Goal: Information Seeking & Learning: Learn about a topic

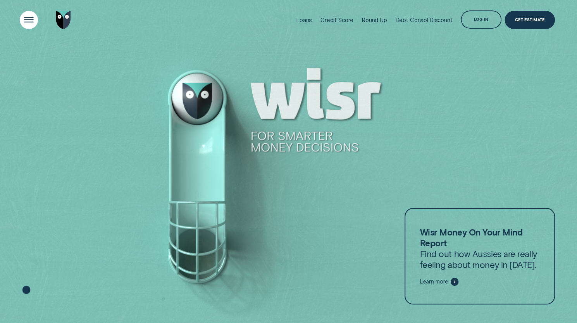
click at [32, 21] on div "Open Menu" at bounding box center [29, 20] width 26 height 26
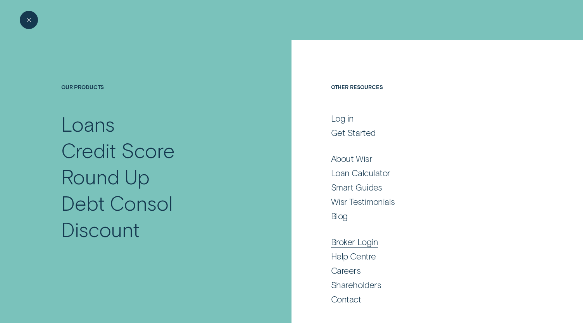
click at [350, 243] on div "Broker Login" at bounding box center [354, 242] width 47 height 11
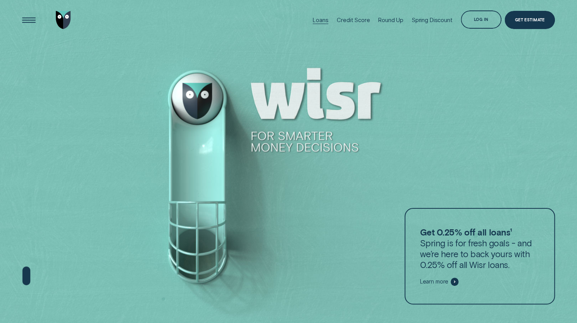
click at [318, 21] on div "Loans" at bounding box center [321, 20] width 16 height 7
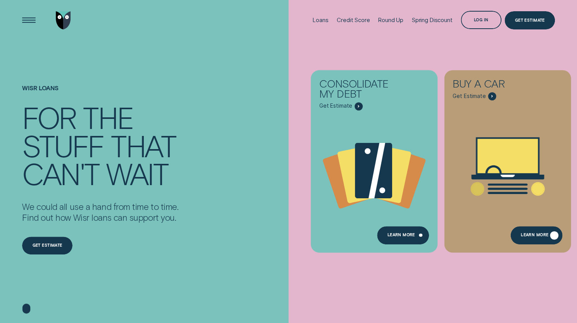
click at [528, 238] on div "Learn More" at bounding box center [535, 236] width 28 height 3
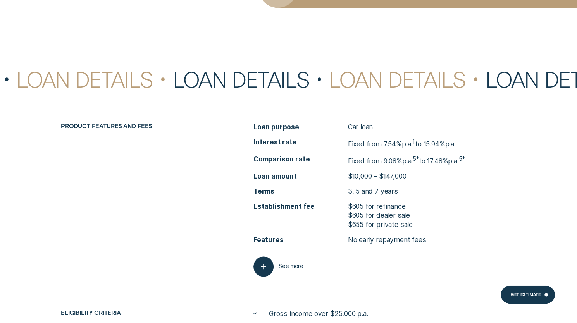
scroll to position [2142, 0]
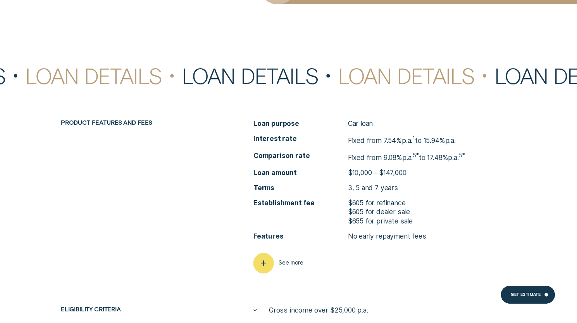
click at [268, 264] on icon "button" at bounding box center [264, 263] width 10 height 12
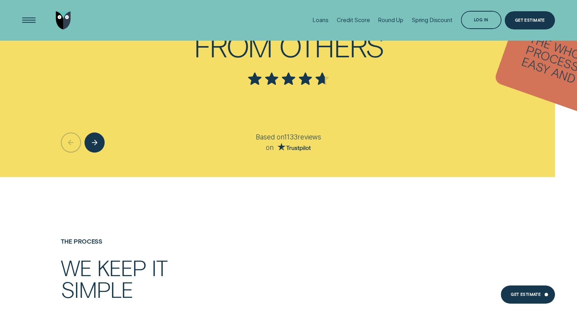
scroll to position [1620, 0]
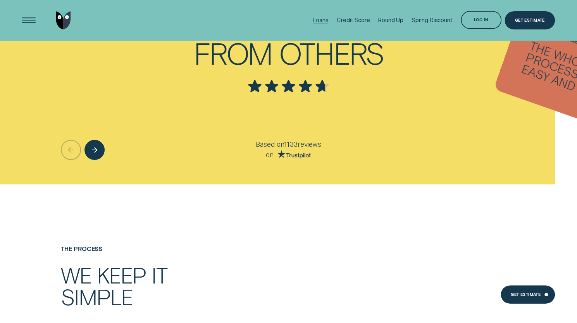
click at [321, 18] on div "Loans" at bounding box center [321, 20] width 16 height 7
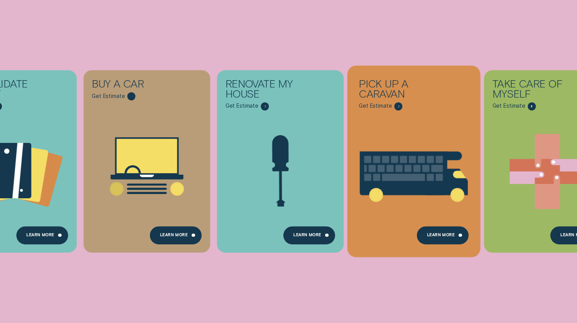
scroll to position [171, 0]
